Goal: Complete application form

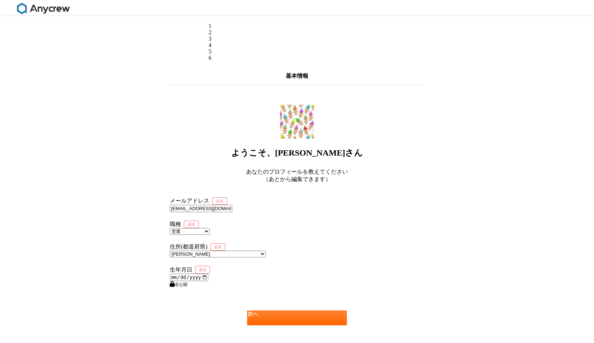
select select "4"
select select "13"
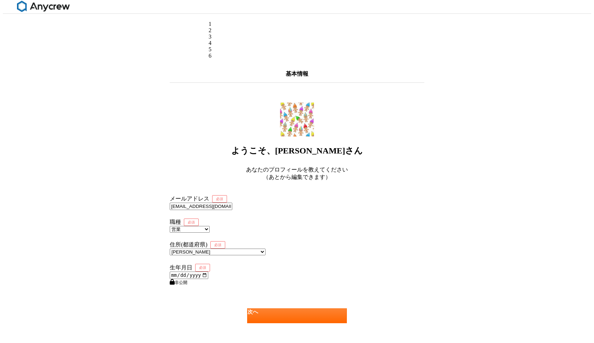
click at [177, 272] on input "date" at bounding box center [189, 275] width 39 height 7
click at [186, 277] on input "date" at bounding box center [189, 275] width 39 height 7
type input "[DATE]"
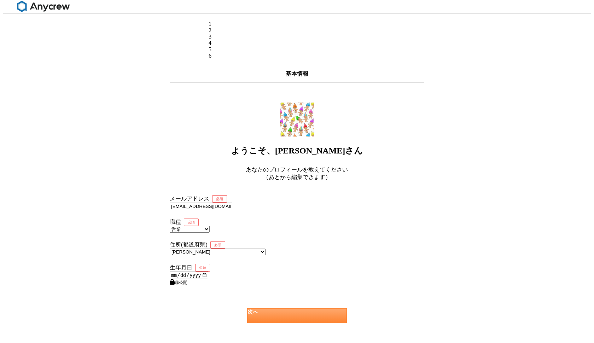
click at [285, 310] on link "次へ" at bounding box center [297, 315] width 100 height 15
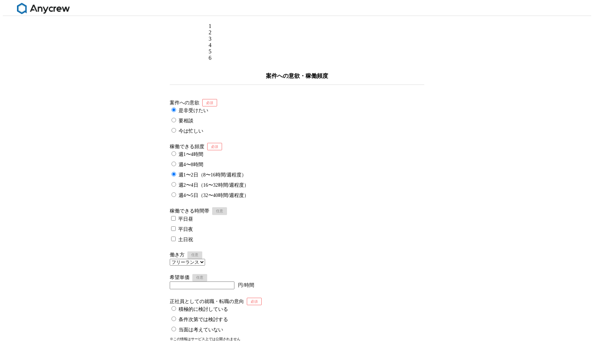
click at [176, 127] on label "今は忙しい" at bounding box center [187, 130] width 34 height 7
click at [176, 128] on input "今は忙しい" at bounding box center [174, 130] width 5 height 5
radio input "true"
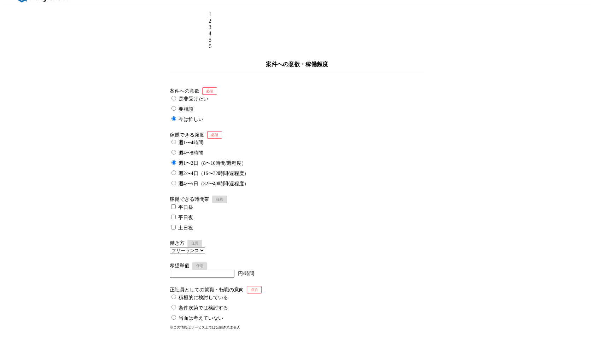
scroll to position [12, 0]
click at [178, 104] on label "要相談" at bounding box center [182, 107] width 24 height 7
click at [176, 105] on input "要相談" at bounding box center [174, 107] width 5 height 5
radio input "true"
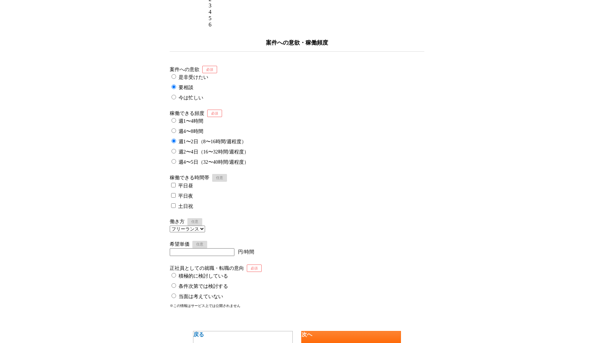
scroll to position [35, 0]
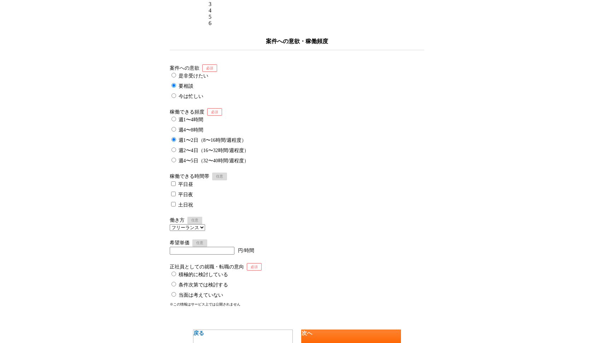
click at [186, 180] on label "平日昼" at bounding box center [181, 183] width 23 height 7
click at [176, 181] on input "平日昼" at bounding box center [173, 183] width 5 height 5
checkbox input "true"
select select "sidejob"
click at [215, 247] on input "number" at bounding box center [202, 251] width 65 height 8
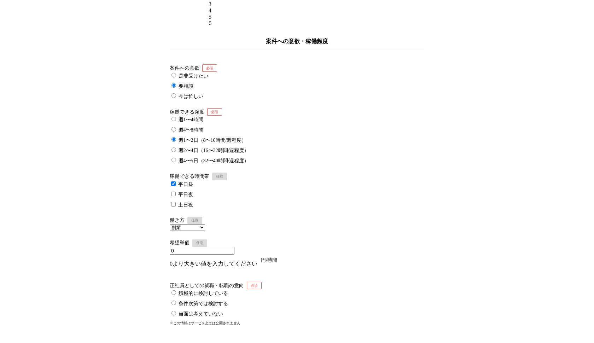
click at [234, 247] on input "0" at bounding box center [202, 251] width 65 height 8
type input "1"
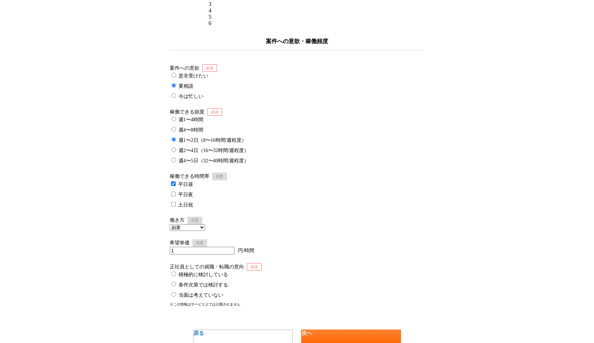
click at [232, 247] on input "1" at bounding box center [202, 251] width 65 height 8
click at [224, 247] on input "1" at bounding box center [202, 251] width 65 height 8
type input "0"
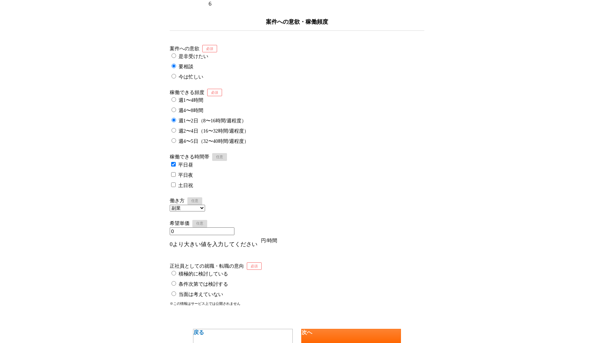
scroll to position [59, 0]
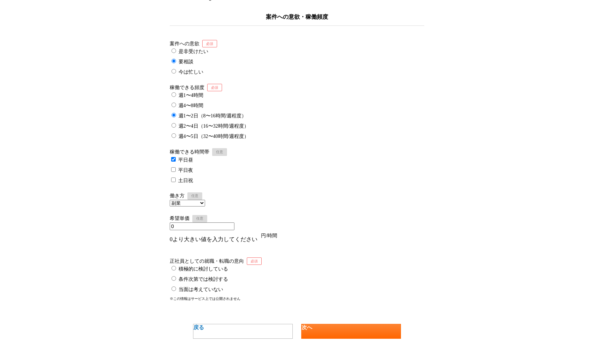
click at [209, 286] on label "当面は考えていない" at bounding box center [196, 289] width 53 height 7
click at [176, 287] on input "当面は考えていない" at bounding box center [174, 289] width 5 height 5
radio input "true"
click at [339, 324] on link "次へ" at bounding box center [351, 331] width 100 height 15
click at [194, 223] on input "0" at bounding box center [202, 227] width 65 height 8
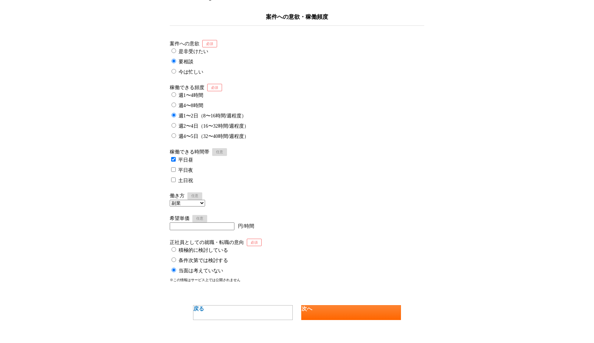
scroll to position [52, 0]
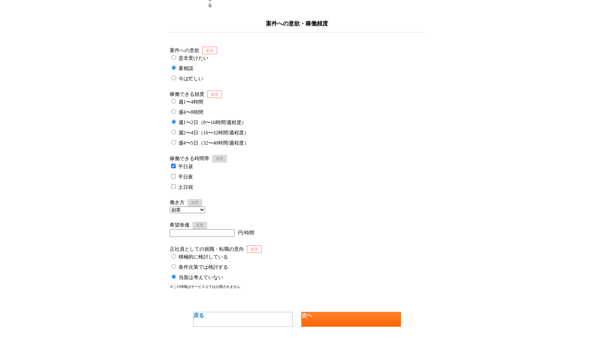
click at [319, 317] on main "1 2 3 4 5 6 案件への意欲・稼働頻度 案件への意欲 是非受けたい 要相談 今は忙しい 稼働できる頻度 週1〜4時間 週4〜8時間 週1〜2日（8〜1…" at bounding box center [297, 160] width 269 height 392
click at [322, 312] on link "次へ" at bounding box center [351, 319] width 100 height 15
select select
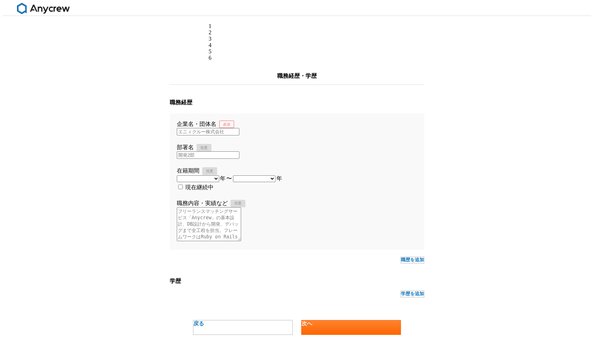
scroll to position [5, 0]
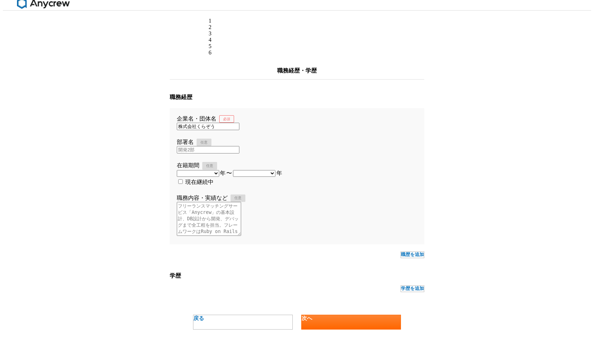
type input "株式会社くらぞう"
select select "2021"
click at [199, 185] on label "現在継続中" at bounding box center [195, 182] width 37 height 6
click at [183, 184] on input "現在継続中" at bounding box center [180, 181] width 5 height 5
checkbox input "true"
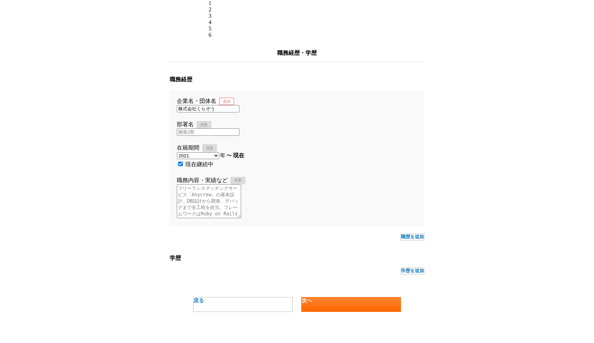
scroll to position [44, 0]
click at [366, 312] on link "次へ" at bounding box center [351, 304] width 100 height 15
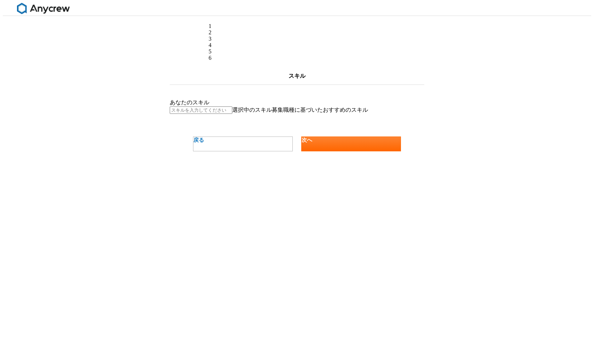
click at [232, 106] on input at bounding box center [201, 109] width 63 height 7
click at [330, 151] on link "次へ" at bounding box center [351, 144] width 100 height 15
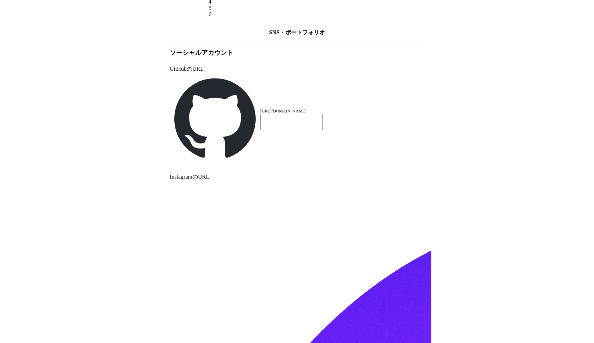
scroll to position [45, 0]
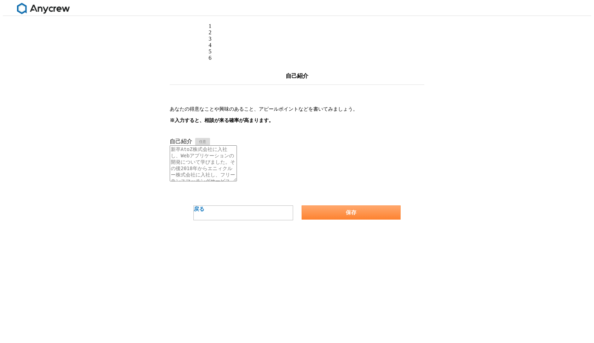
click at [351, 212] on button "保存" at bounding box center [351, 213] width 99 height 14
click at [349, 212] on button "保存" at bounding box center [351, 213] width 99 height 14
click at [350, 209] on button "保存" at bounding box center [351, 213] width 99 height 14
click at [311, 211] on button "保存" at bounding box center [351, 213] width 99 height 14
click at [365, 212] on button "保存" at bounding box center [351, 213] width 99 height 14
